Goal: Information Seeking & Learning: Learn about a topic

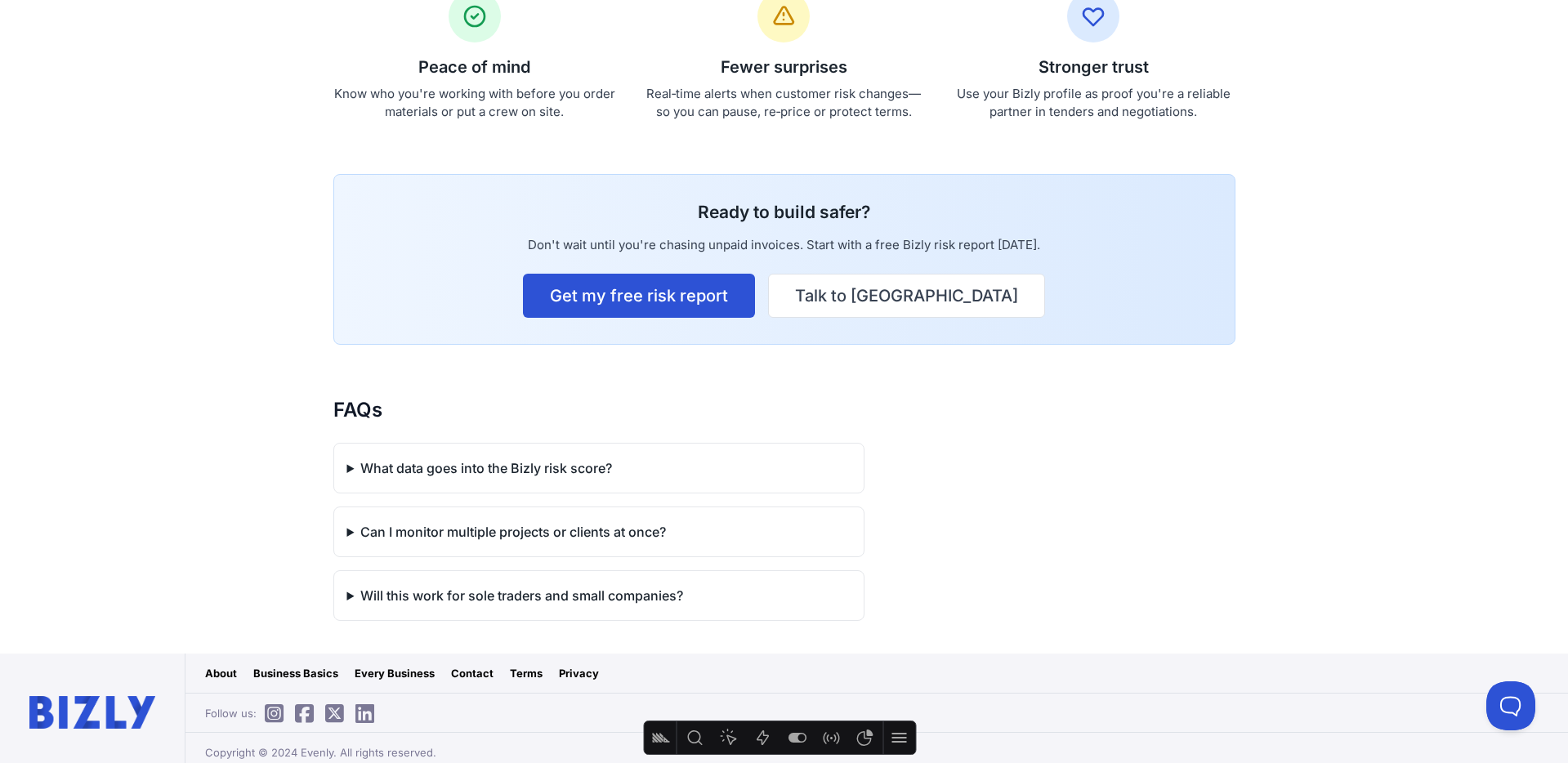
scroll to position [1420, 0]
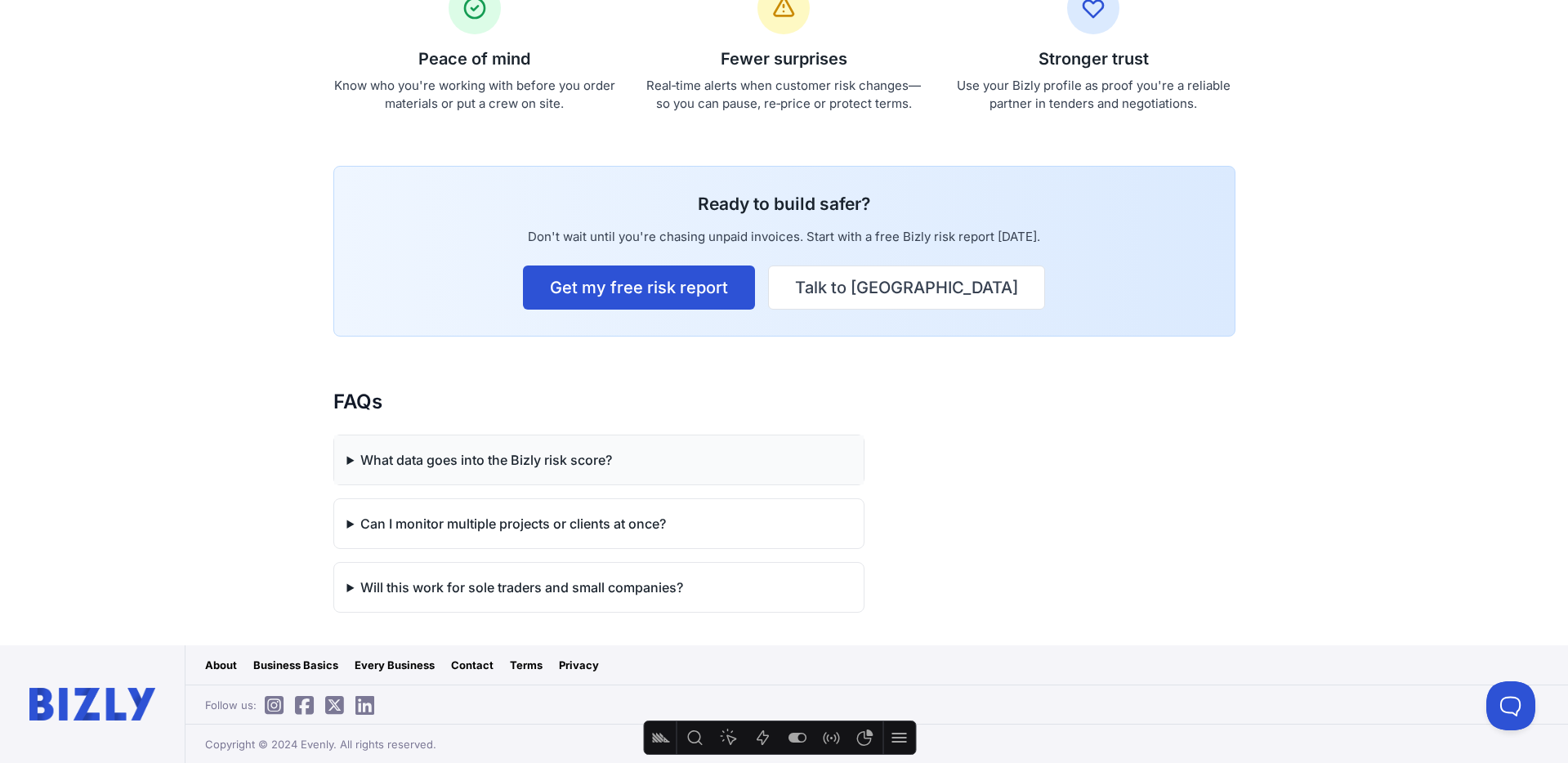
click at [540, 459] on summary "What data goes into the Bizly risk score?" at bounding box center [599, 459] width 529 height 49
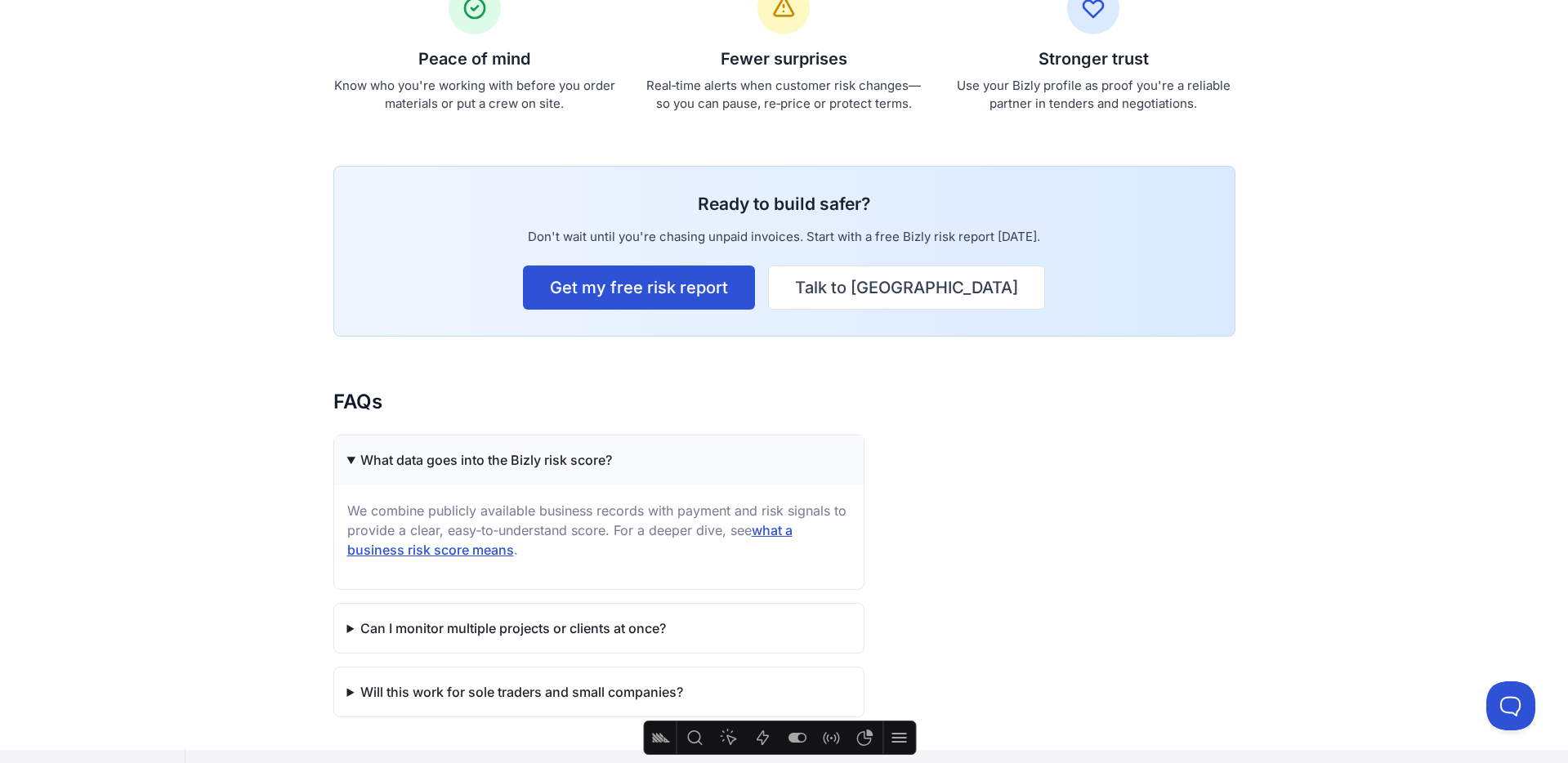
click at [523, 456] on summary "What data goes into the Bizly risk score?" at bounding box center [599, 459] width 529 height 49
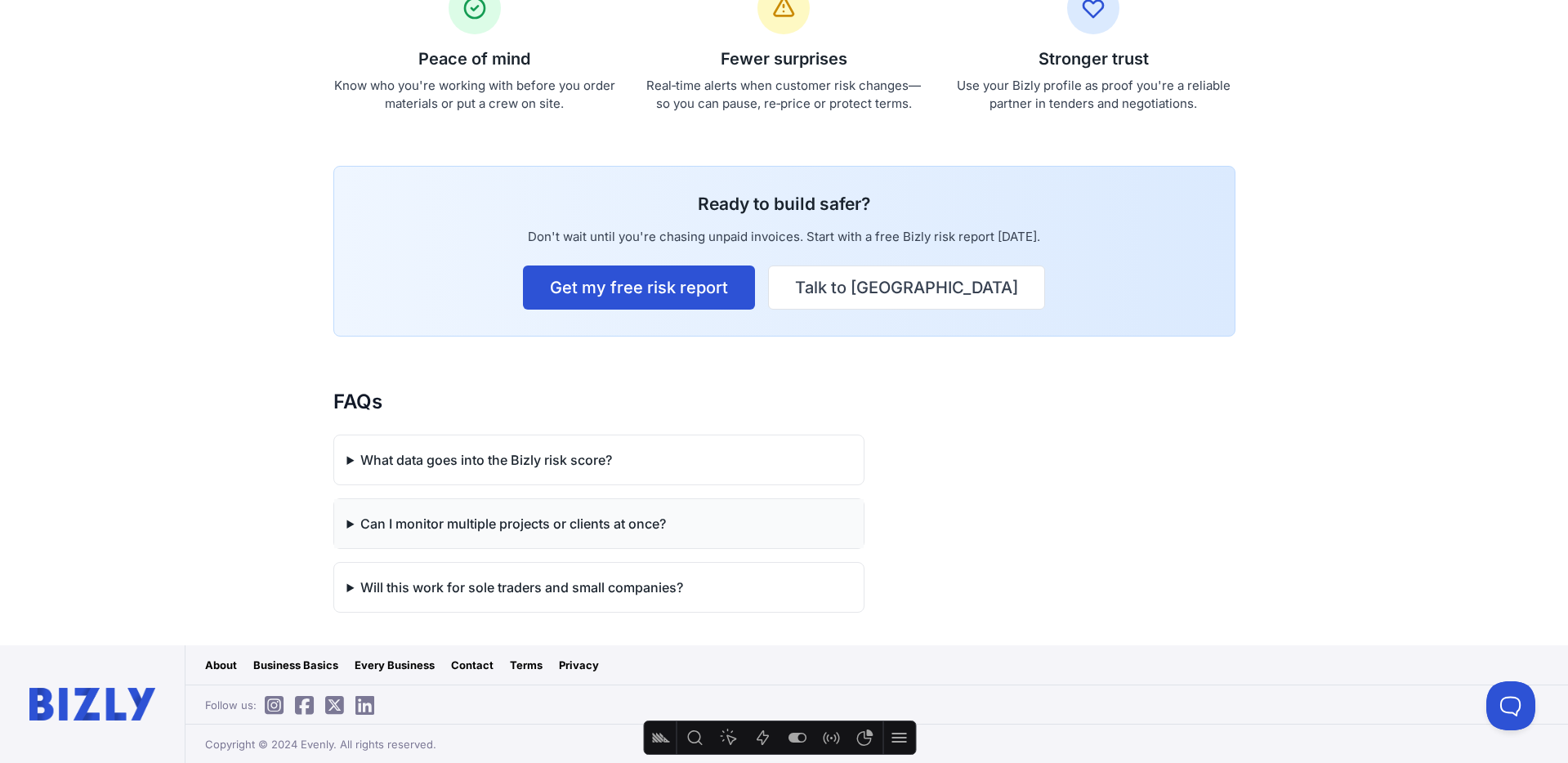
scroll to position [1409, 0]
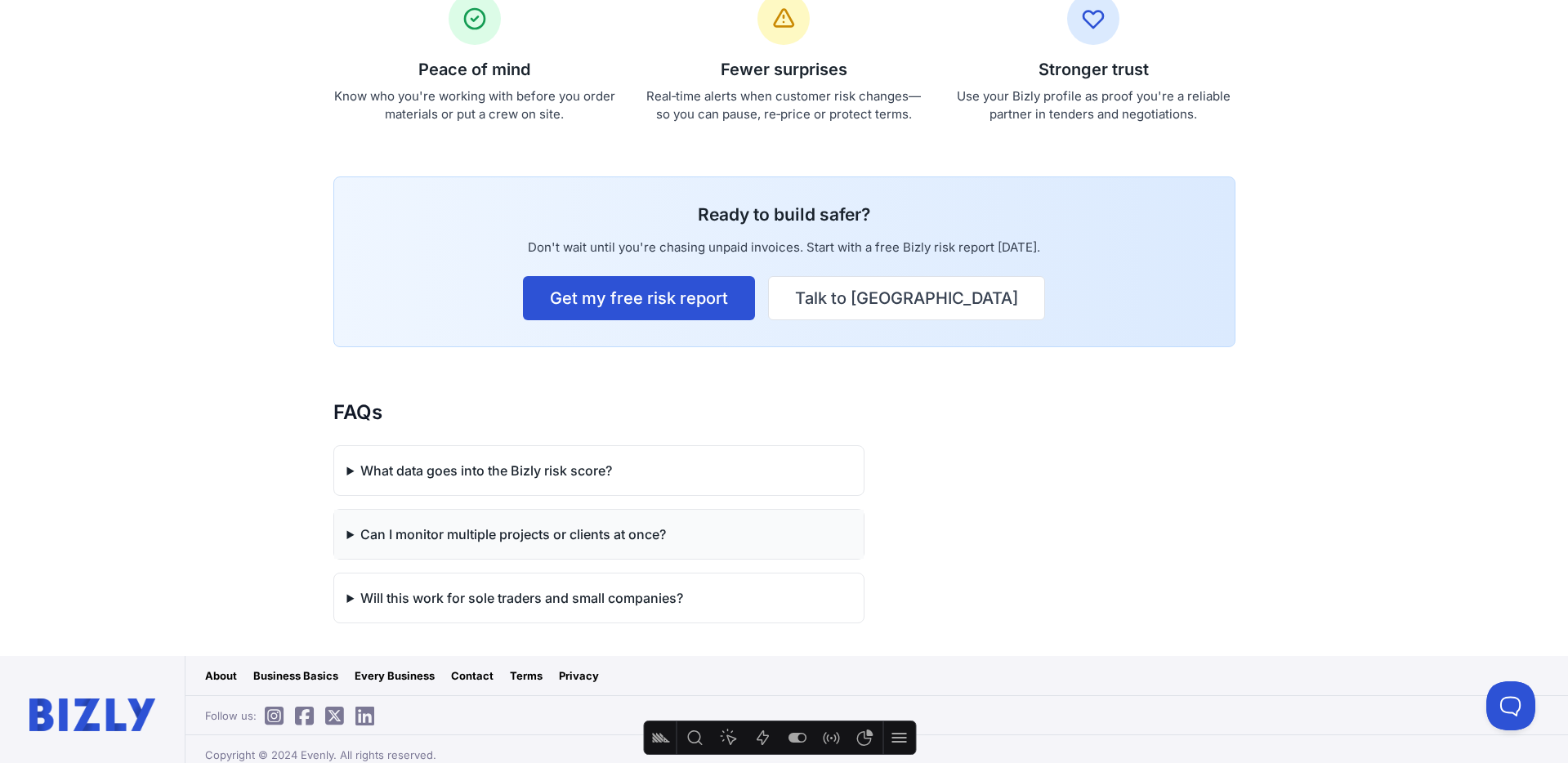
click at [477, 531] on summary "Can I monitor multiple projects or clients at once?" at bounding box center [599, 534] width 529 height 49
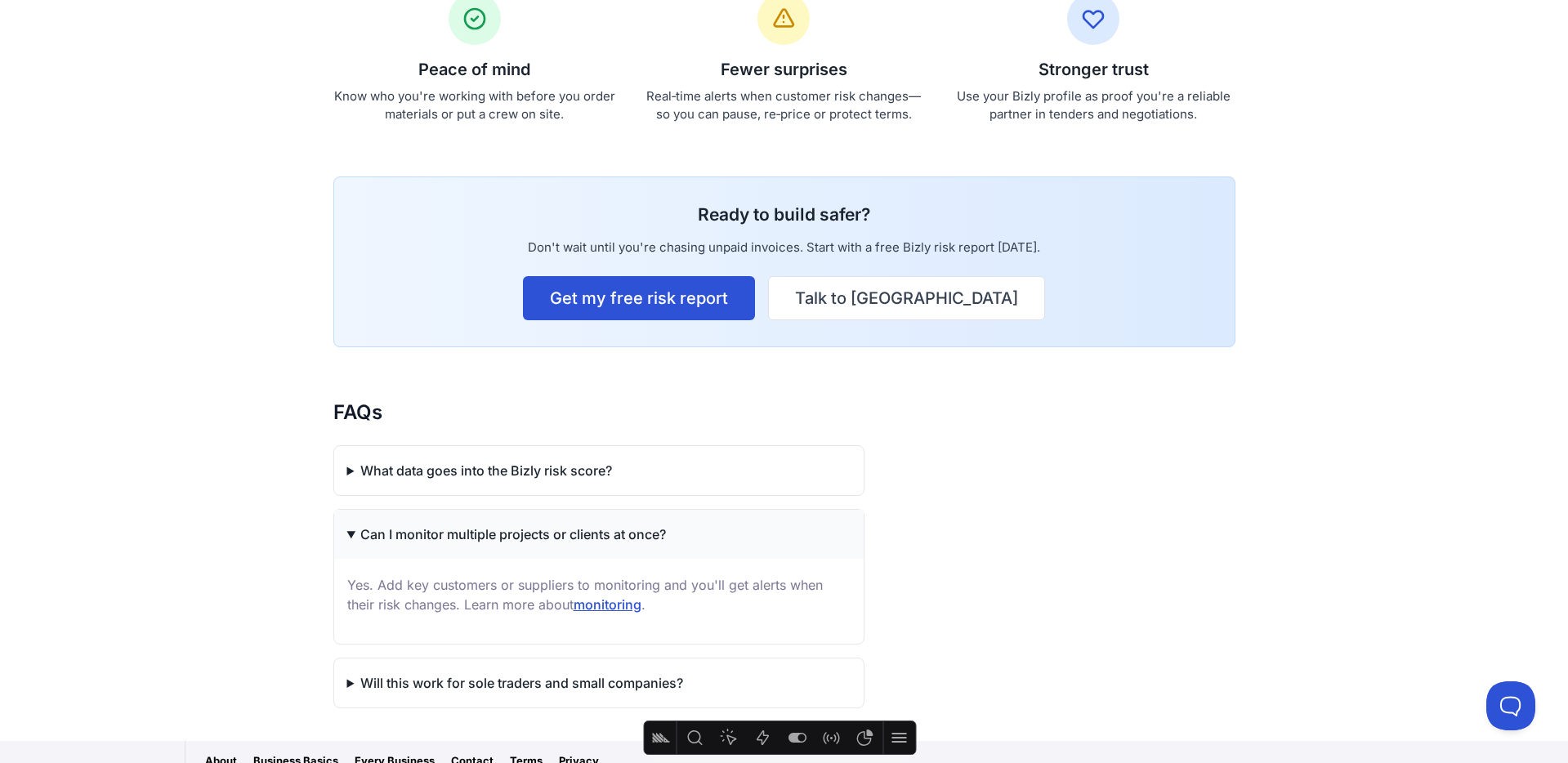
click at [477, 531] on summary "Can I monitor multiple projects or clients at once?" at bounding box center [599, 534] width 529 height 49
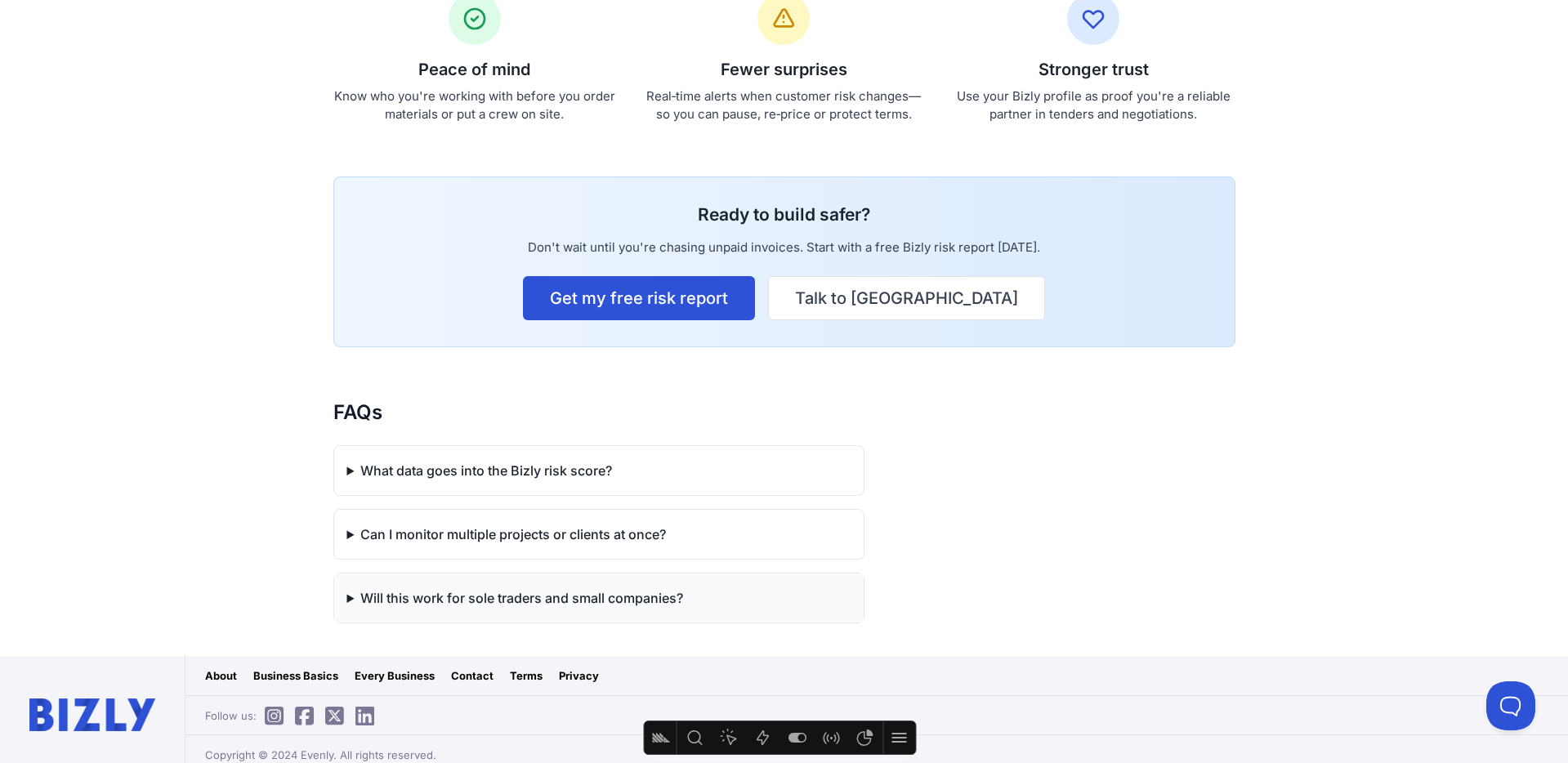
click at [496, 604] on summary "Will this work for sole traders and small companies?" at bounding box center [599, 597] width 529 height 49
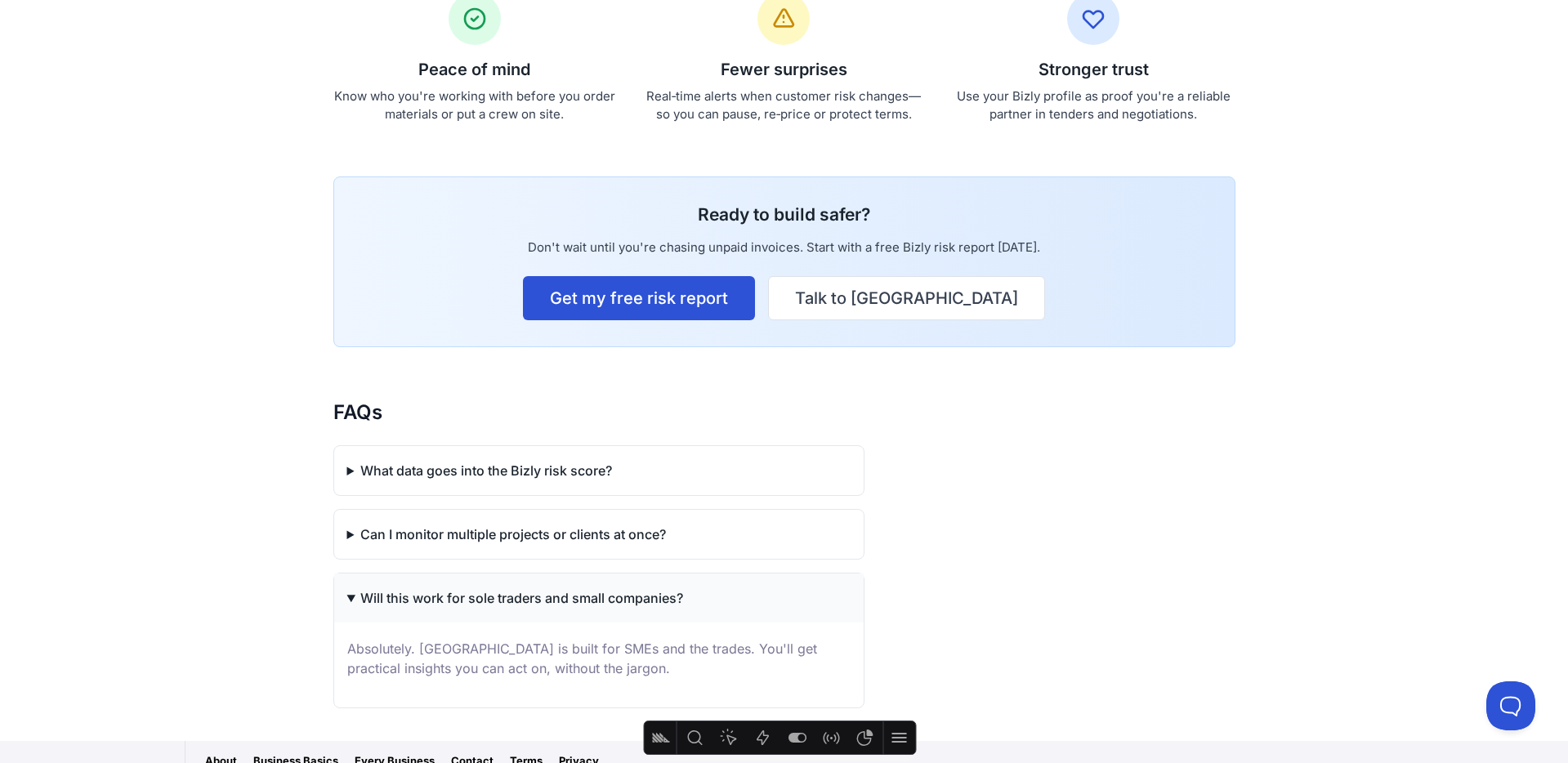
click at [494, 603] on summary "Will this work for sole traders and small companies?" at bounding box center [599, 597] width 529 height 49
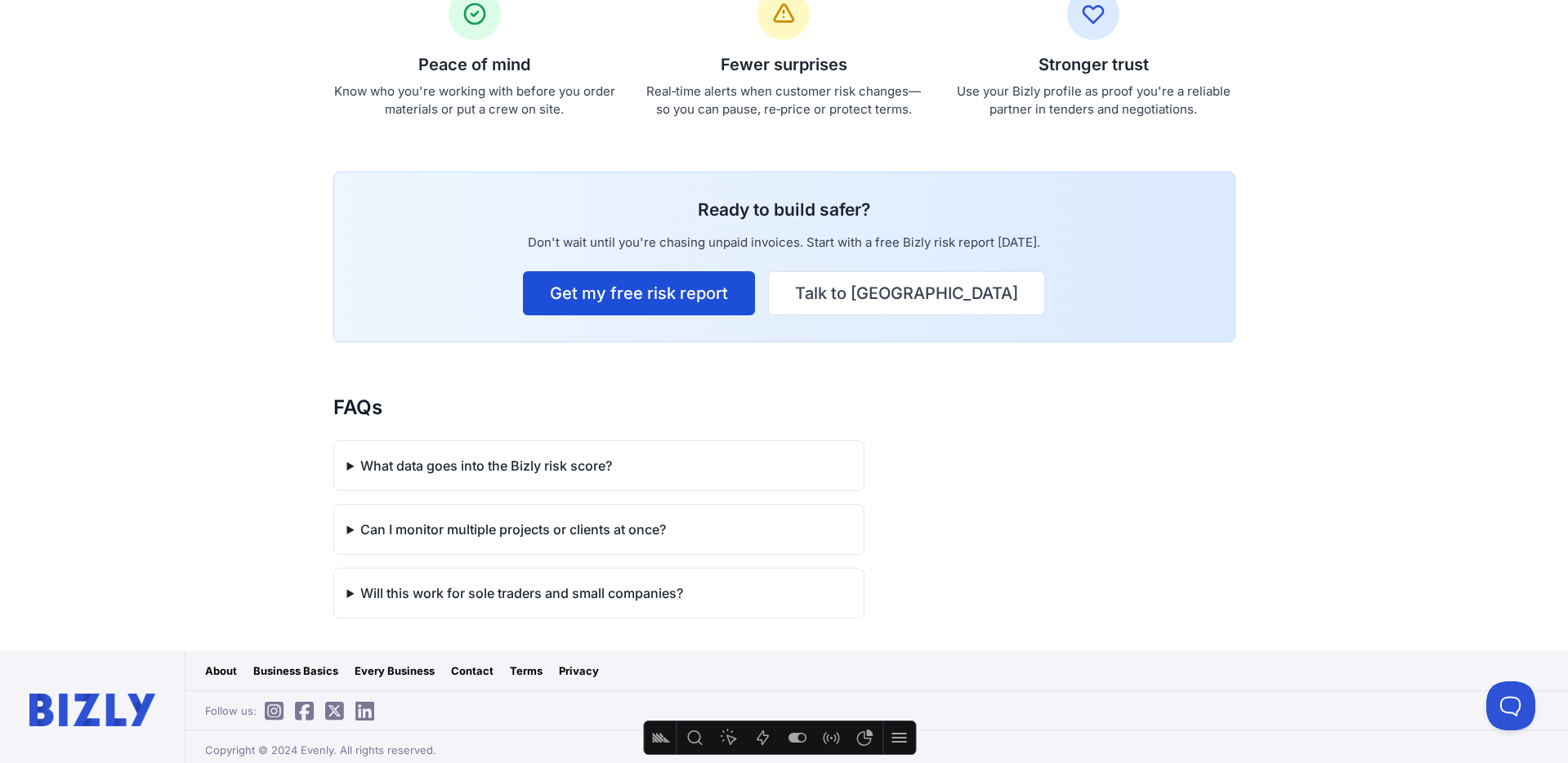
click at [717, 289] on link "Get my free risk report" at bounding box center [639, 293] width 232 height 44
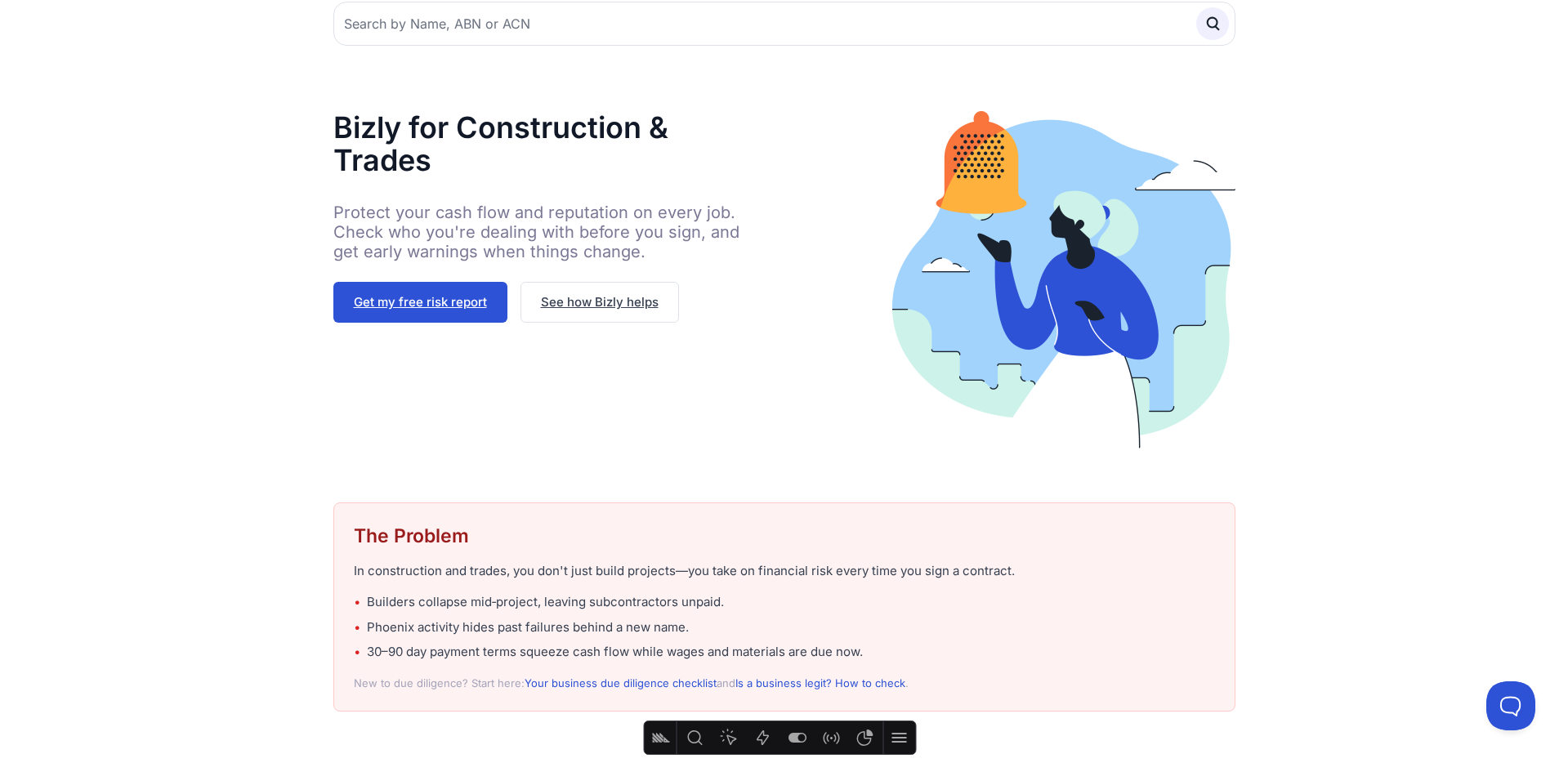
scroll to position [157, 0]
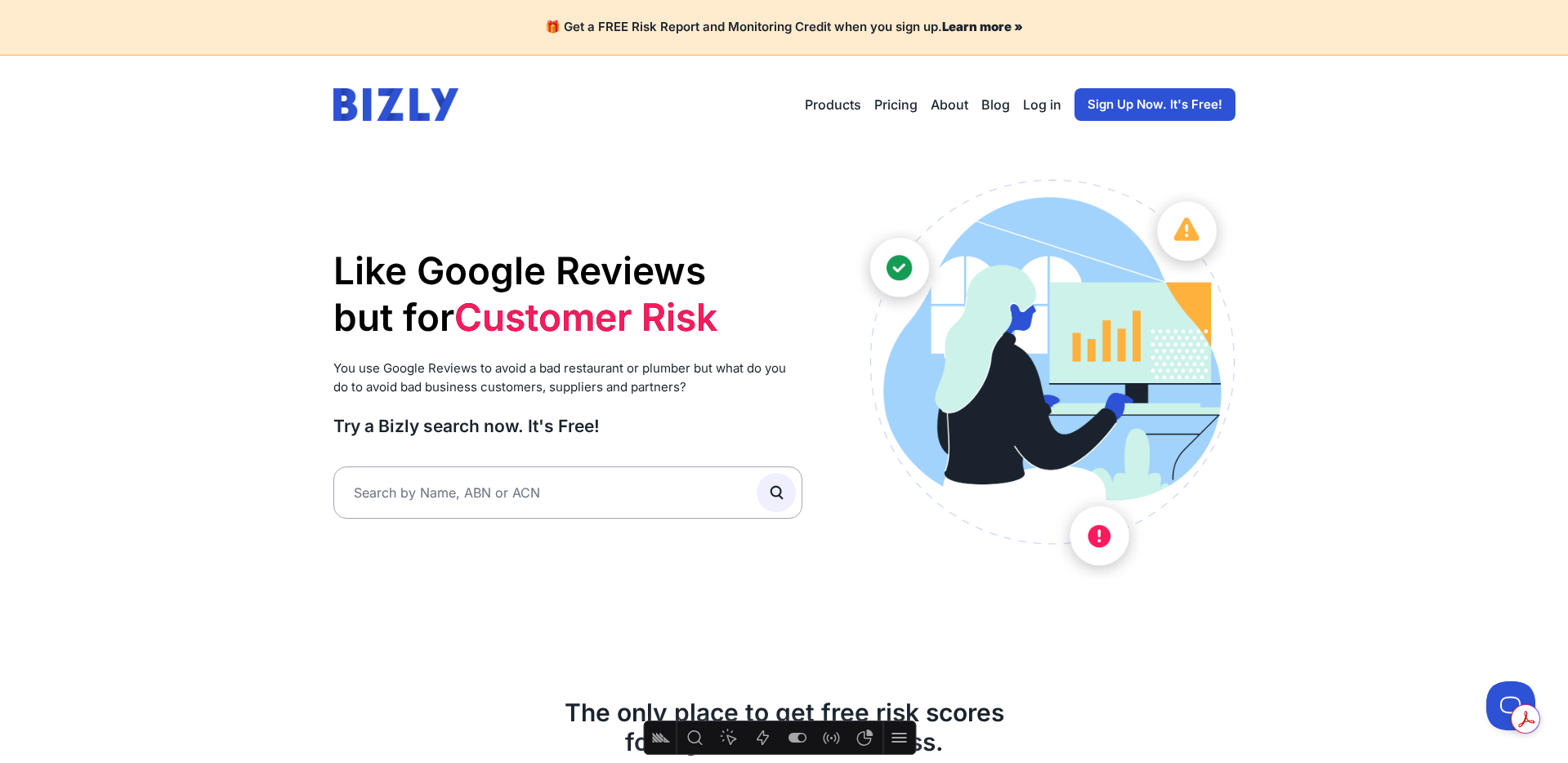
click at [1039, 101] on link "Log in" at bounding box center [1042, 105] width 38 height 20
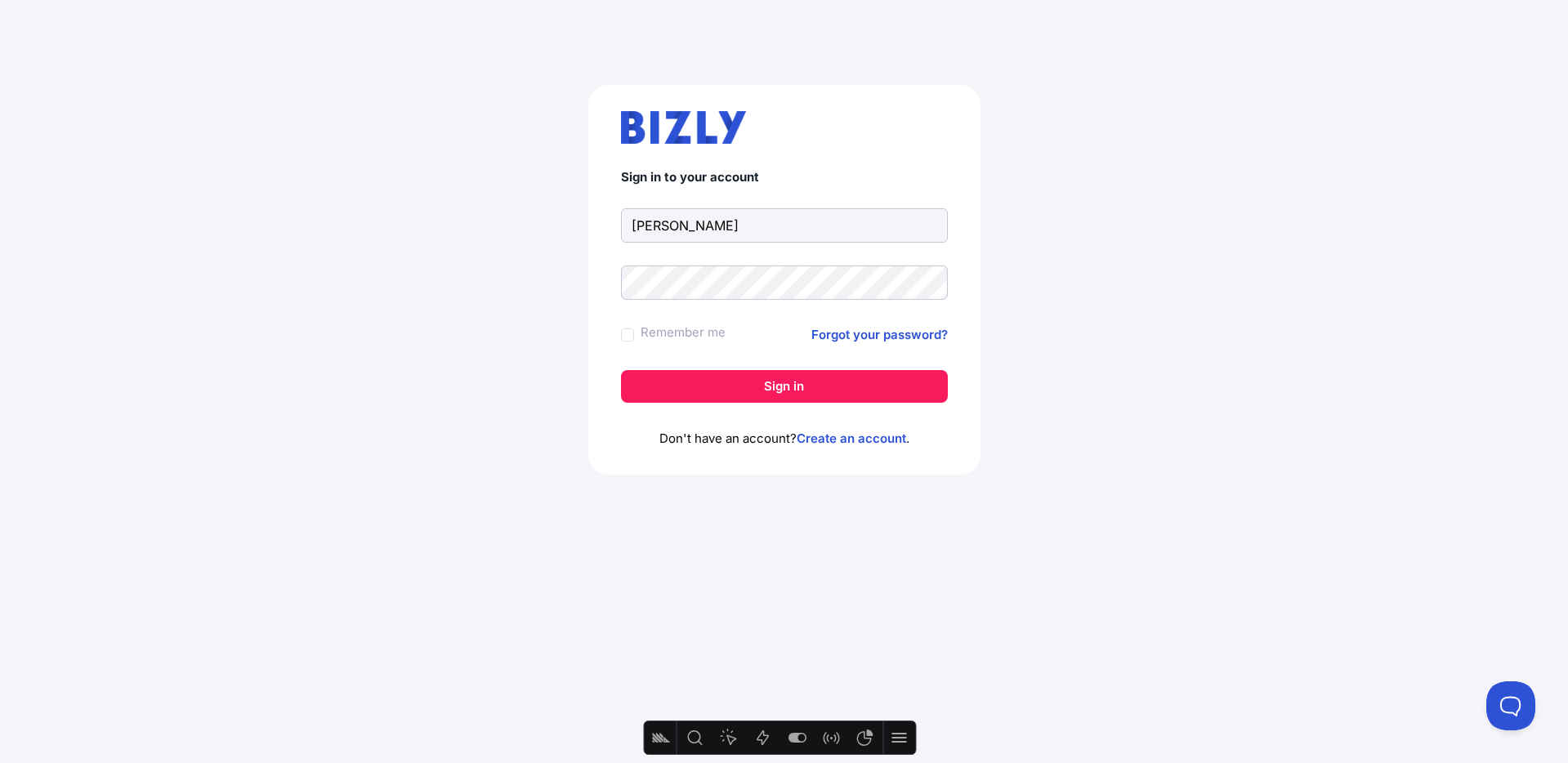
click at [933, 762] on com-1password-button at bounding box center [784, 763] width 1568 height 0
type input "[PERSON_NAME][EMAIL_ADDRESS][DOMAIN_NAME]"
click at [750, 380] on button "Sign in" at bounding box center [784, 386] width 326 height 32
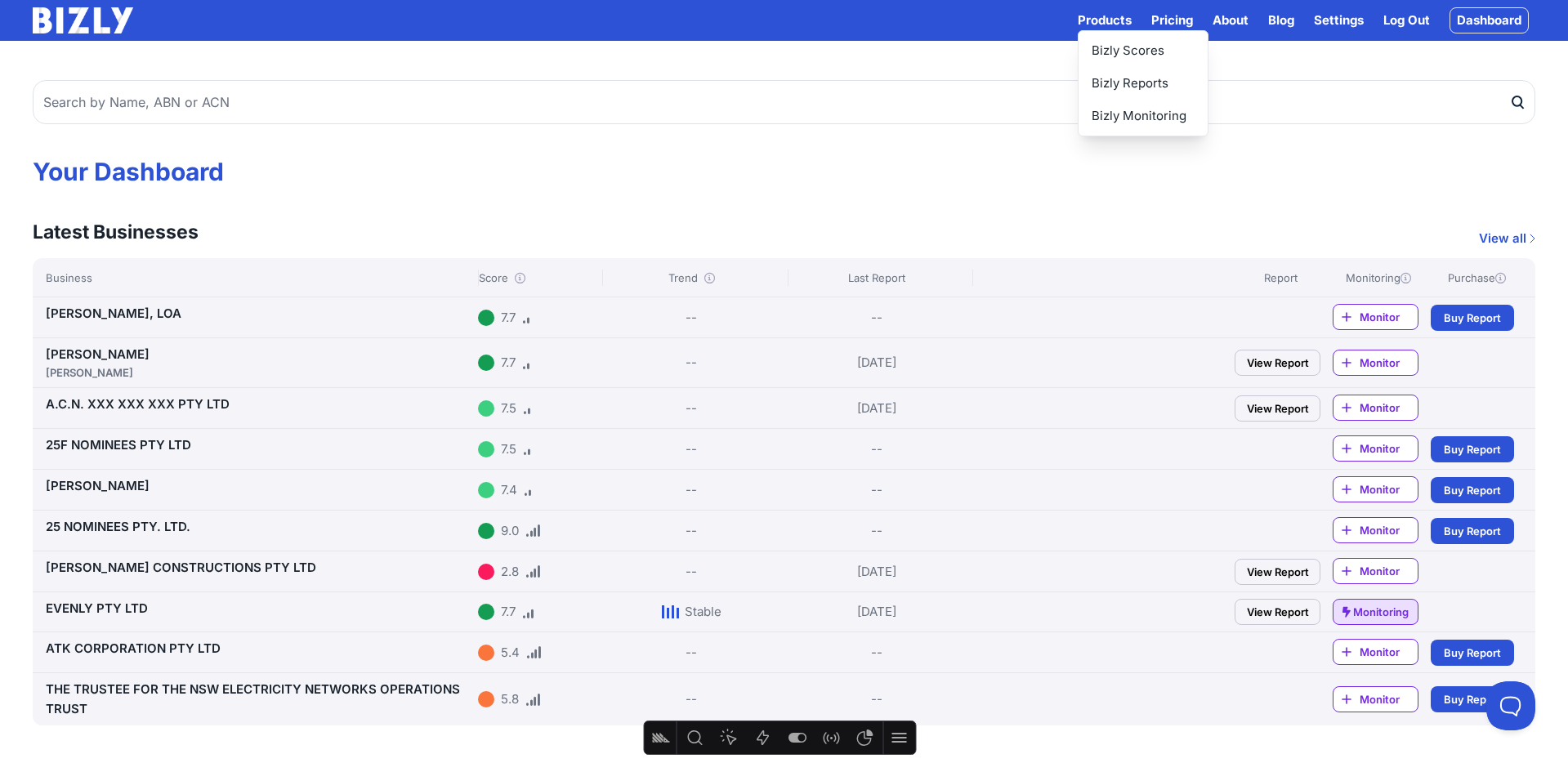
click at [1107, 14] on button "Products" at bounding box center [1104, 21] width 54 height 20
click at [1102, 17] on button "Products" at bounding box center [1104, 21] width 54 height 20
click at [1129, 47] on link "Bizly Scores" at bounding box center [1143, 50] width 129 height 32
click at [1111, 26] on button "Products" at bounding box center [1104, 21] width 54 height 20
click at [1112, 78] on link "Bizly Reports" at bounding box center [1143, 82] width 129 height 32
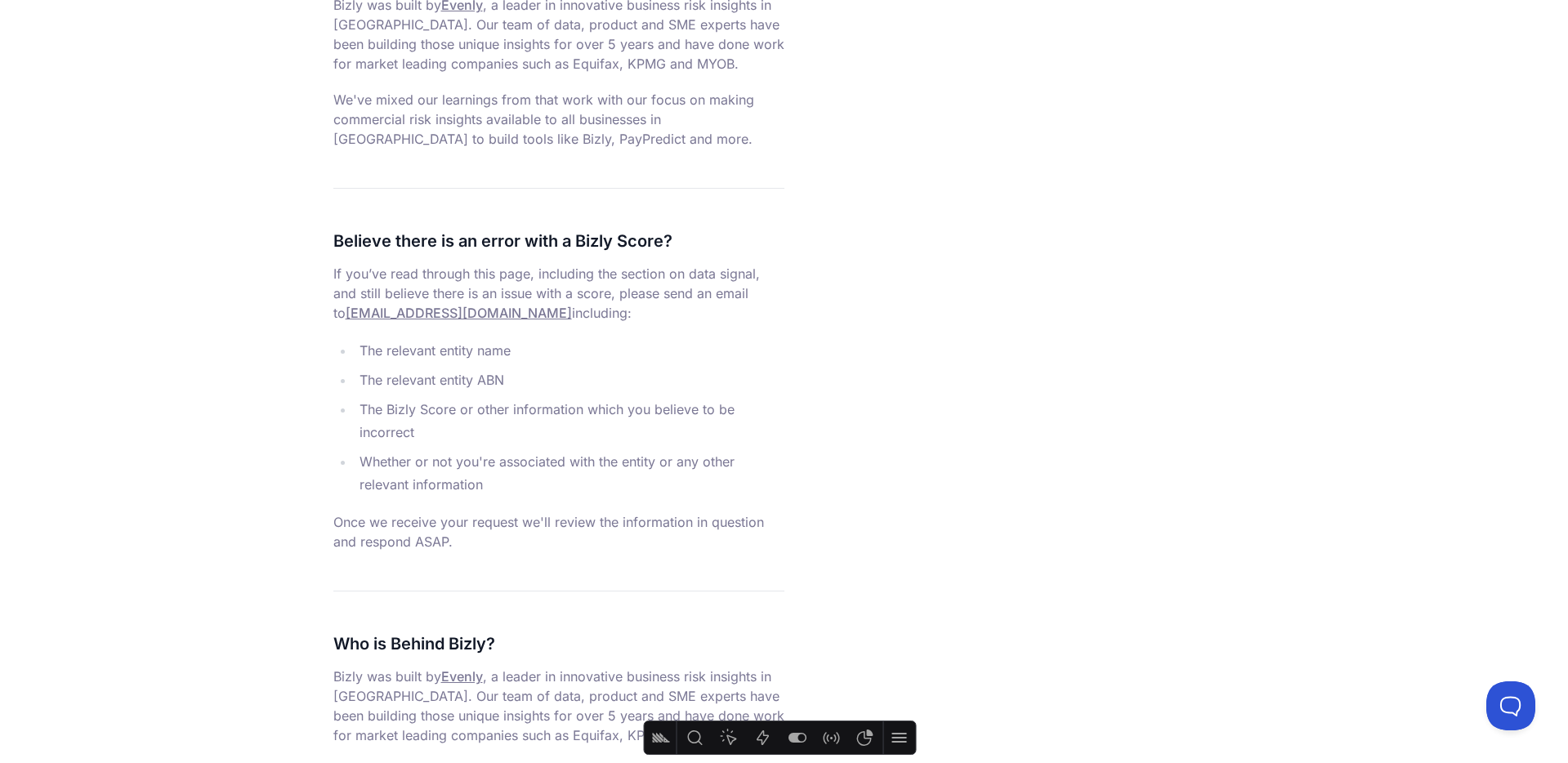
scroll to position [6161, 0]
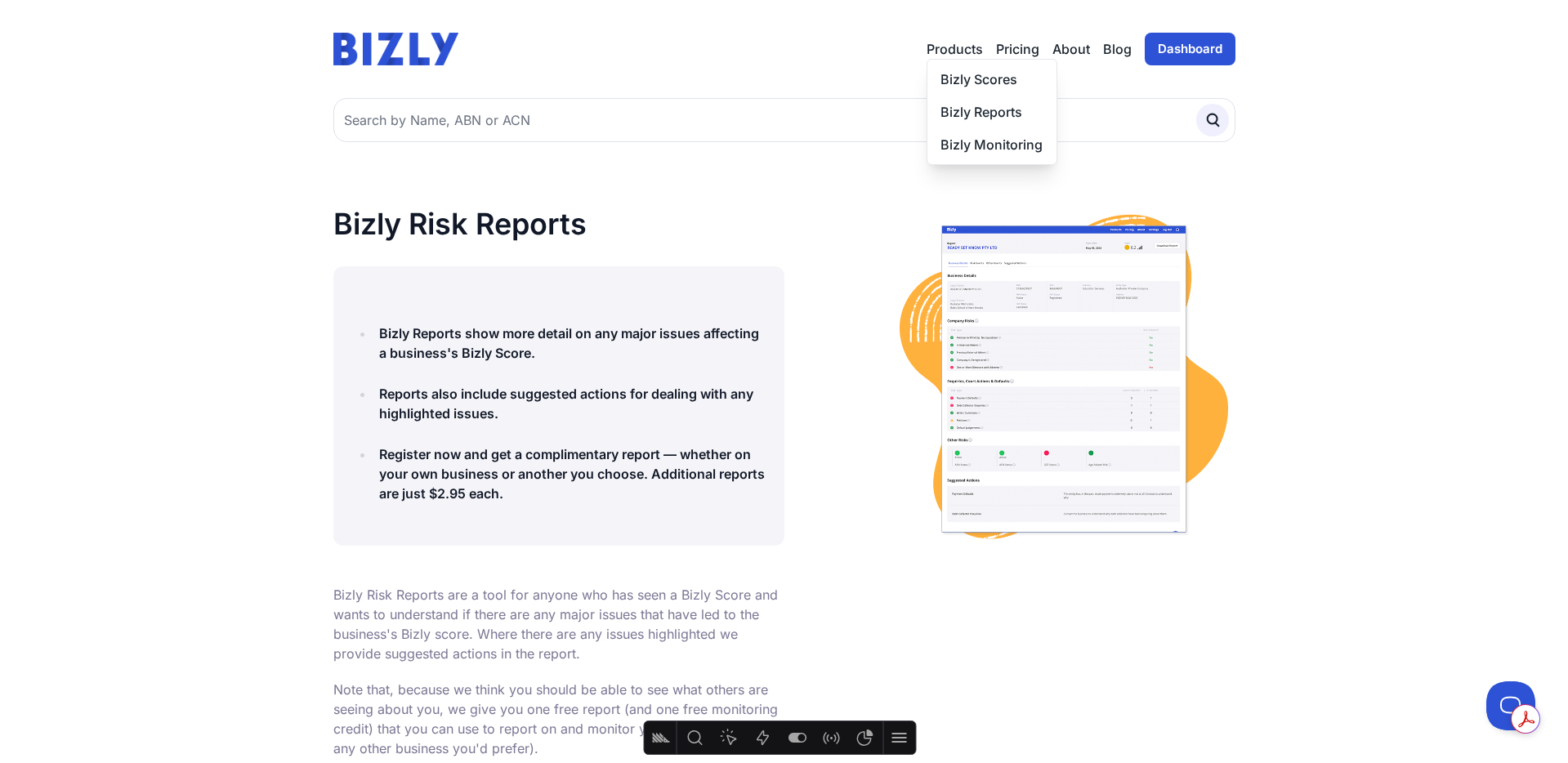
click at [966, 52] on button "Products" at bounding box center [955, 49] width 57 height 20
click at [964, 138] on link "Bizly Monitoring" at bounding box center [992, 144] width 129 height 32
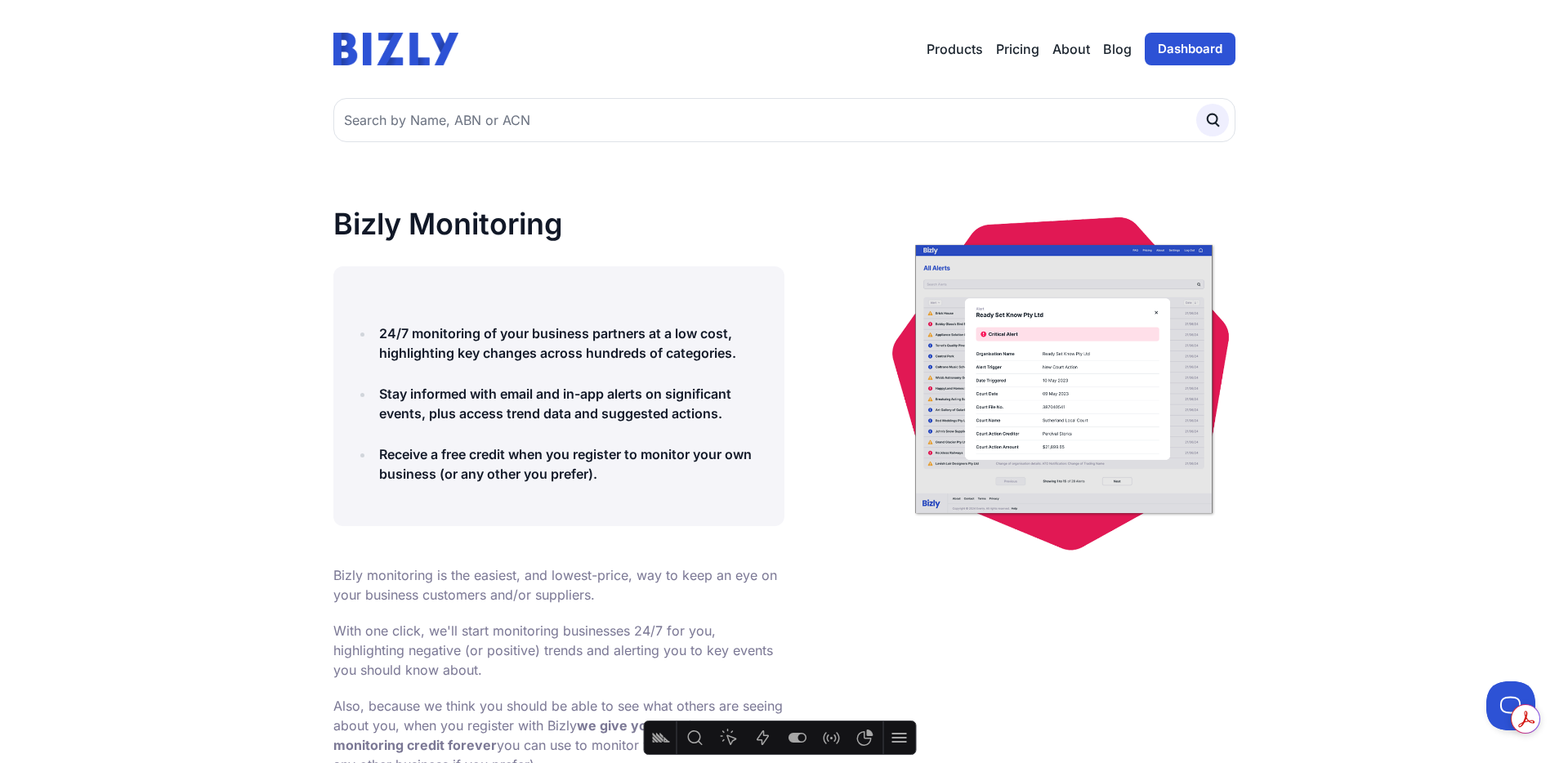
drag, startPoint x: 1052, startPoint y: 342, endPoint x: 1073, endPoint y: 44, distance: 298.7
click at [1073, 44] on link "About" at bounding box center [1071, 49] width 37 height 20
click at [1031, 47] on link "Pricing" at bounding box center [1017, 49] width 43 height 20
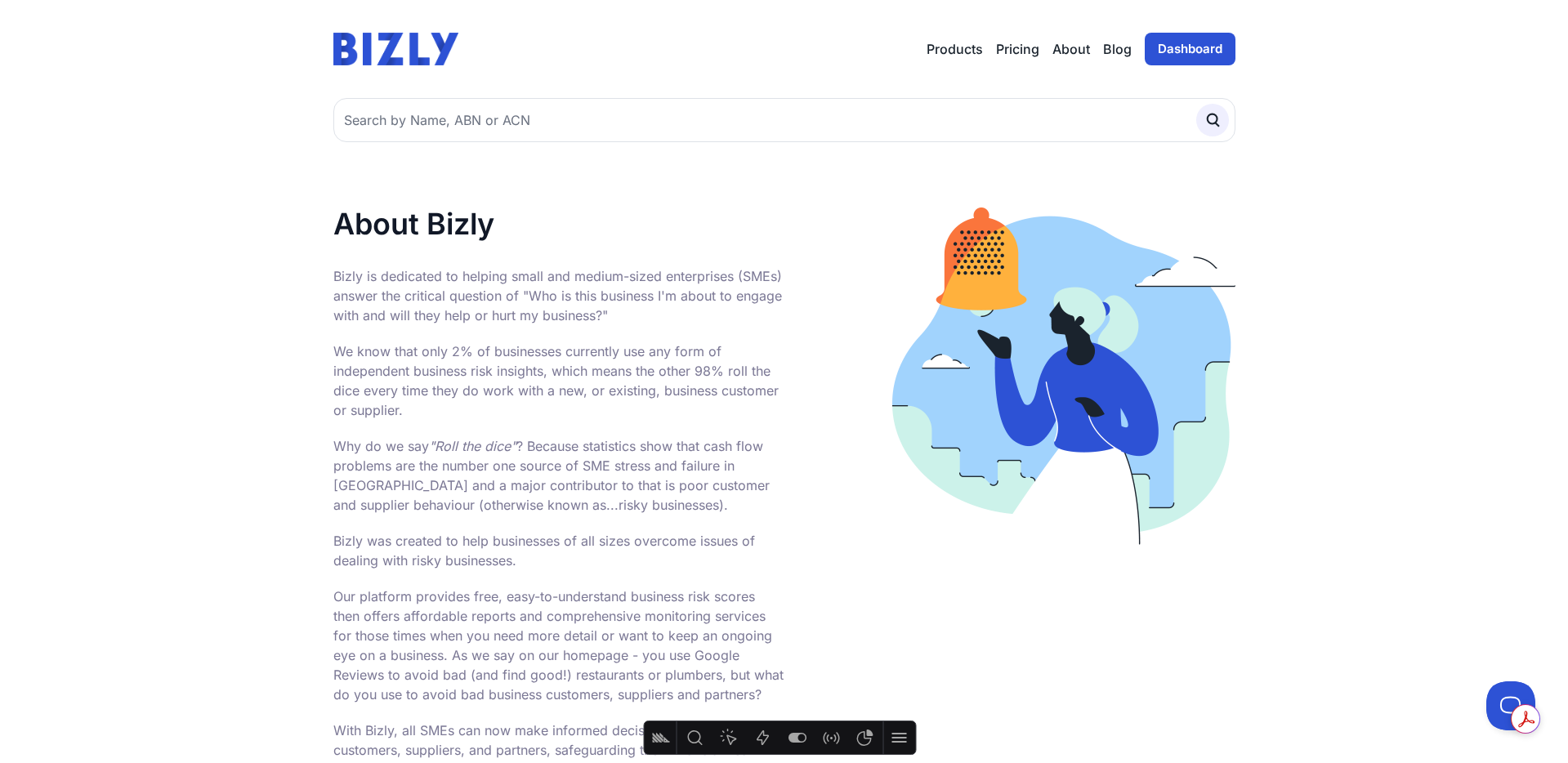
click at [1069, 47] on link "About" at bounding box center [1071, 49] width 37 height 20
click at [1121, 52] on link "Blog" at bounding box center [1116, 49] width 28 height 20
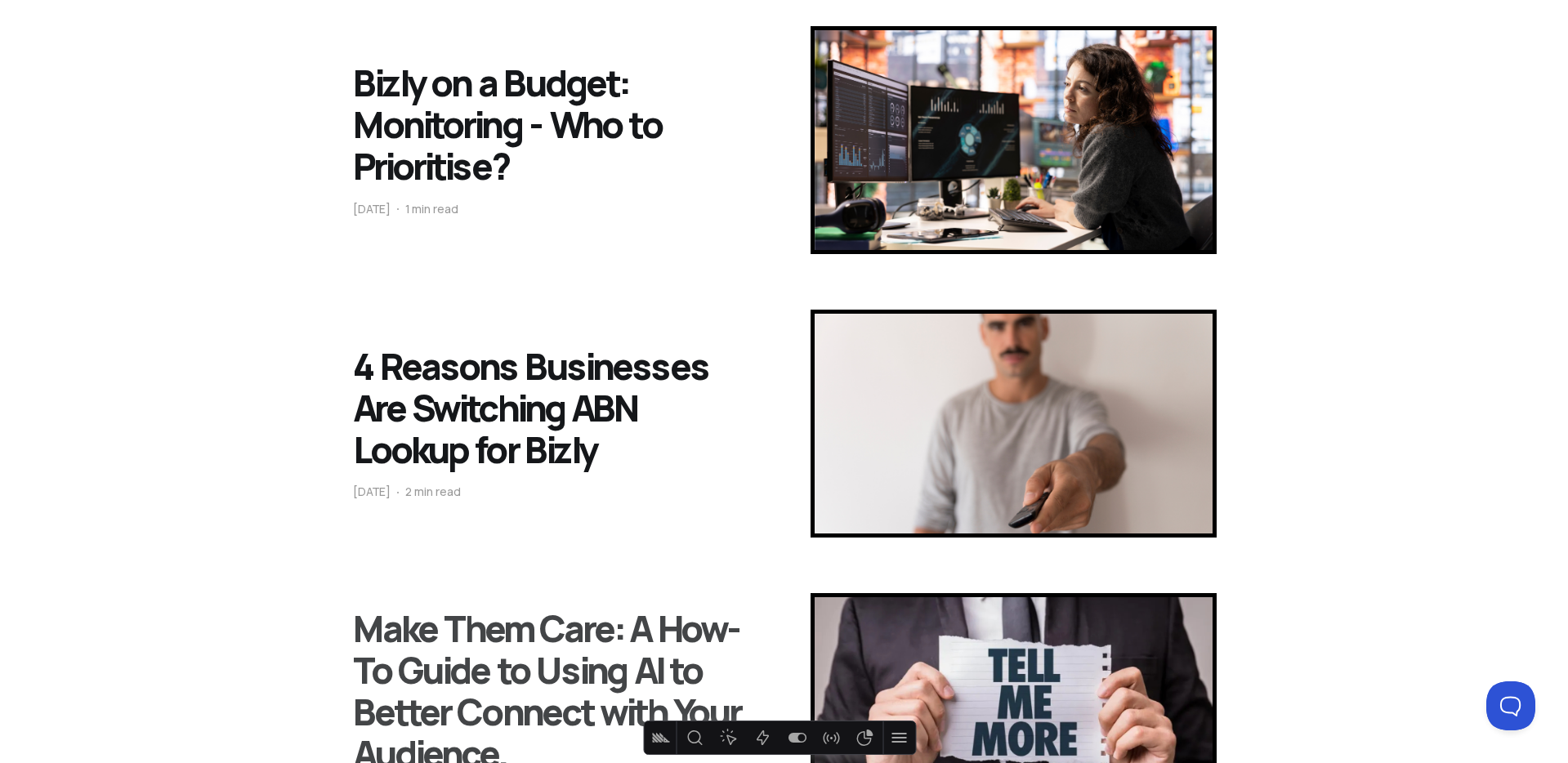
scroll to position [1502, 0]
